Goal: Find specific page/section: Find specific page/section

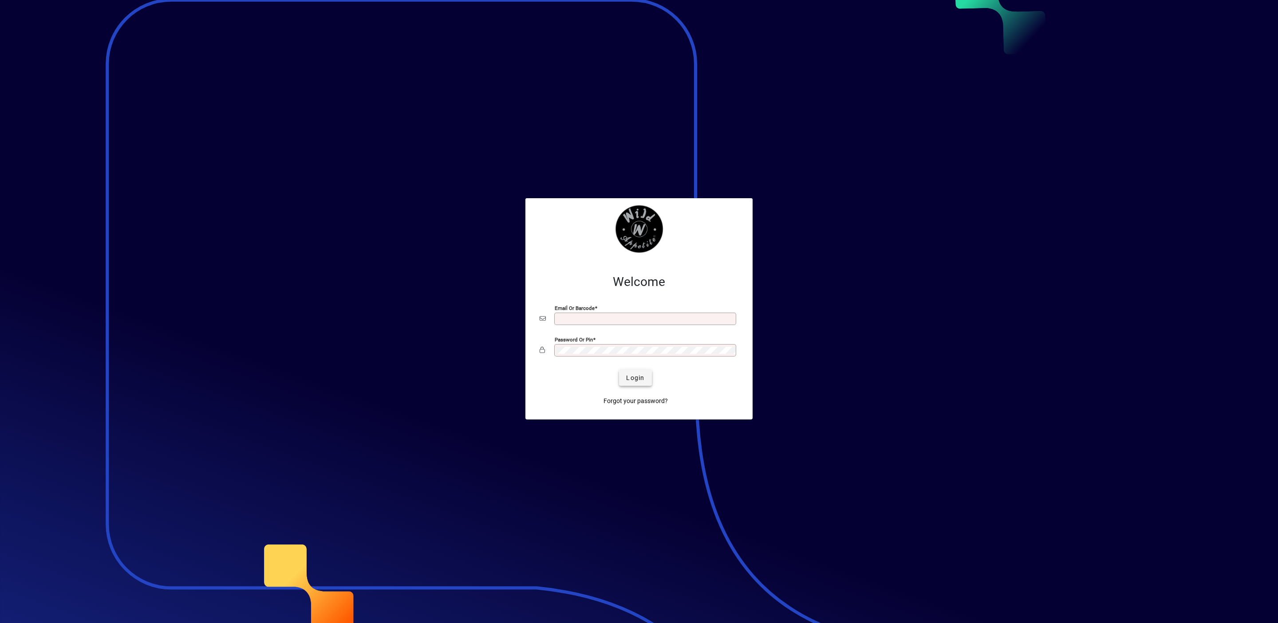
type input "**********"
click at [636, 378] on span "Login" at bounding box center [635, 378] width 18 height 9
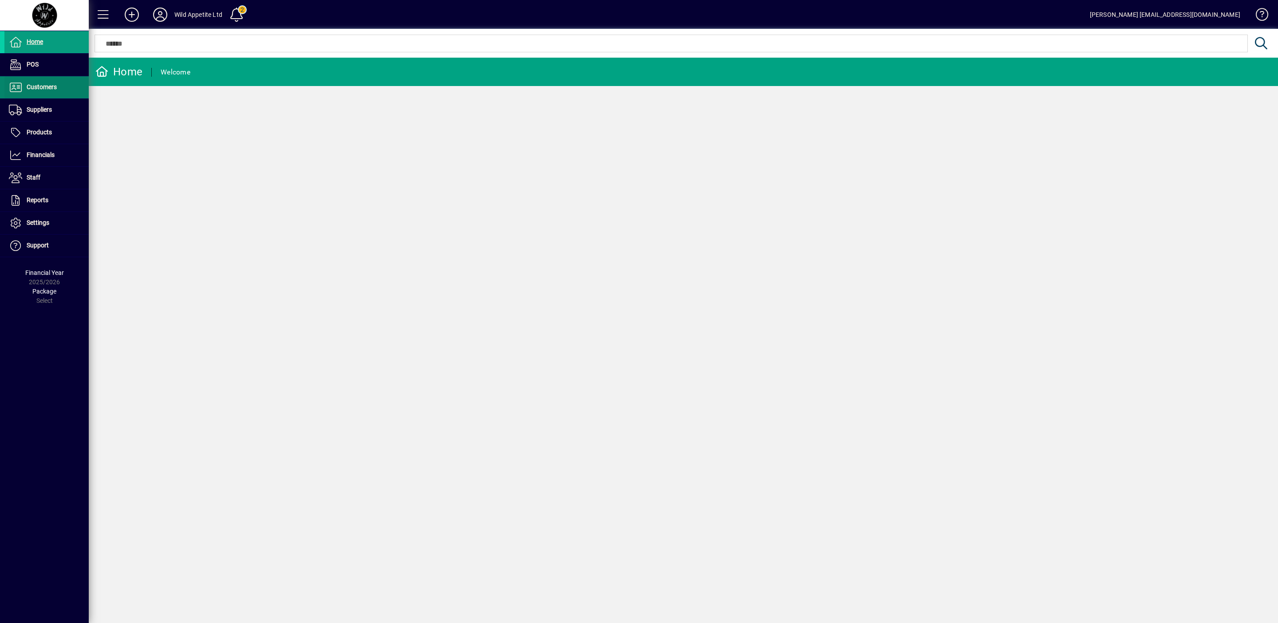
click at [50, 87] on span "Customers" at bounding box center [42, 86] width 30 height 7
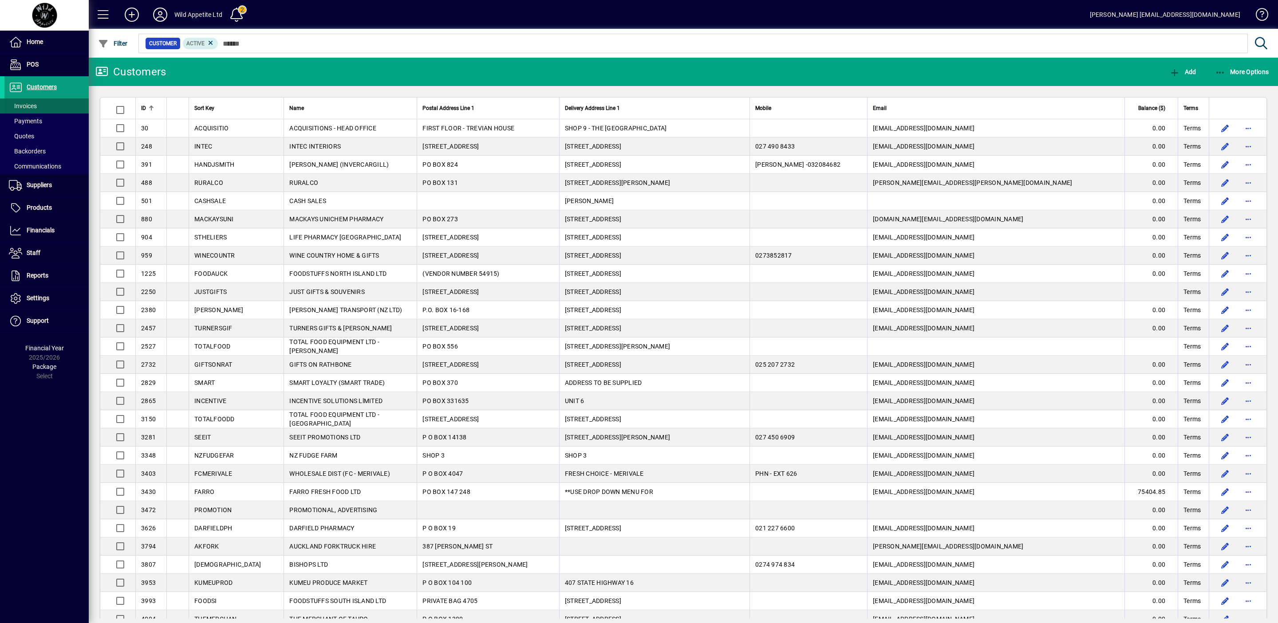
click at [33, 110] on span "Invoices" at bounding box center [20, 106] width 32 height 9
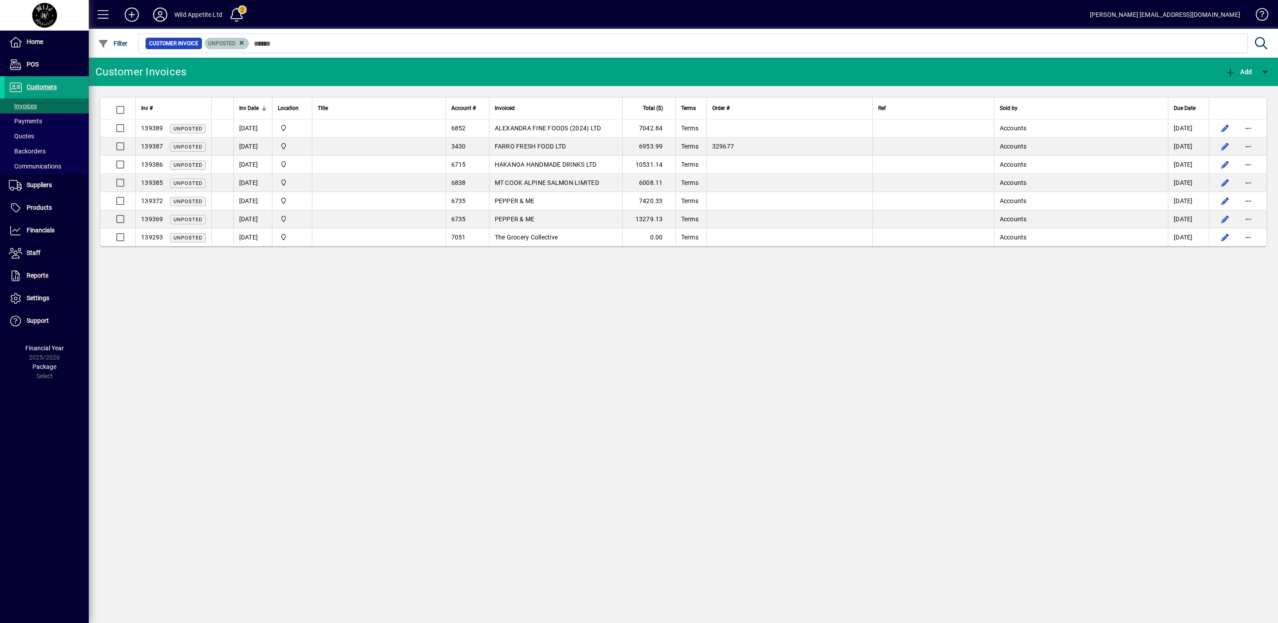
click at [245, 40] on mat-chip "Unposted" at bounding box center [227, 44] width 45 height 12
click at [243, 40] on icon at bounding box center [242, 43] width 8 height 8
